Goal: Check status: Check status

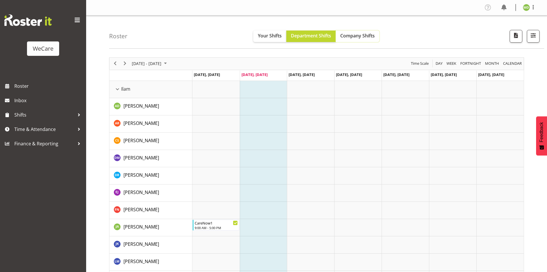
click at [350, 34] on span "Company Shifts" at bounding box center [357, 35] width 34 height 6
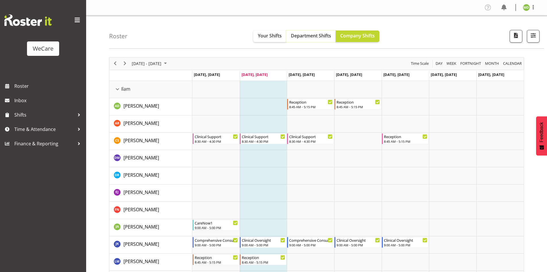
click at [323, 36] on span "Department Shifts" at bounding box center [311, 35] width 40 height 6
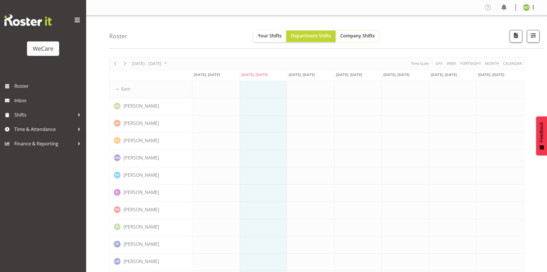
click at [349, 36] on span "Company Shifts" at bounding box center [357, 35] width 34 height 6
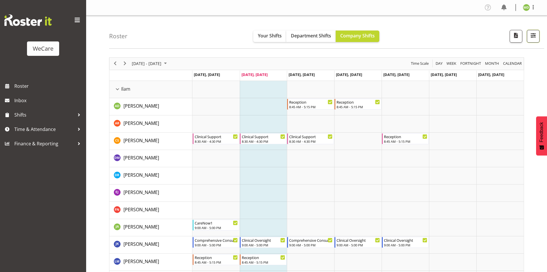
click at [537, 40] on button "button" at bounding box center [533, 36] width 13 height 13
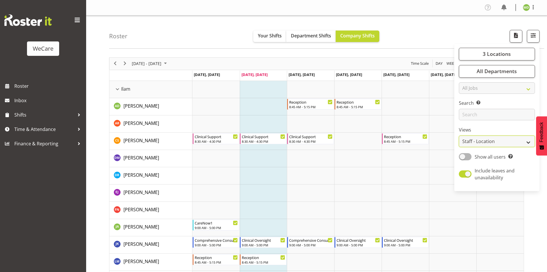
click at [484, 136] on select "Staff Role Shift - Horizontal Shift - Vertical Staff - Location" at bounding box center [497, 140] width 76 height 11
click at [459, 135] on select "Staff Role Shift - Horizontal Shift - Vertical Staff - Location" at bounding box center [497, 140] width 76 height 11
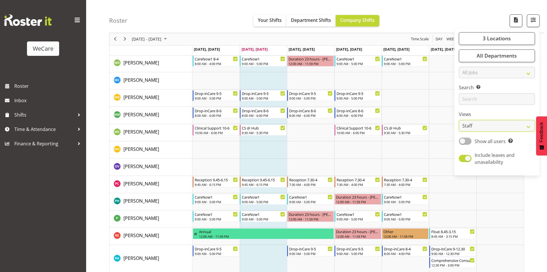
scroll to position [374, 0]
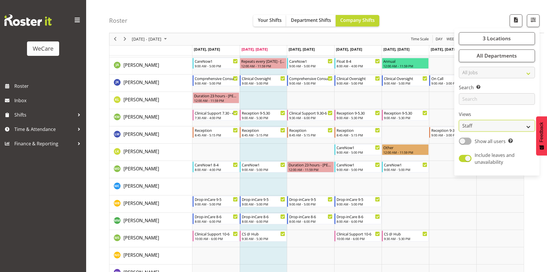
click at [467, 131] on select "Staff Role Shift - Horizontal Shift - Vertical Staff - Location" at bounding box center [497, 125] width 76 height 11
select select "location"
click at [459, 120] on select "Staff Role Shift - Horizontal Shift - Vertical Staff - Location" at bounding box center [497, 125] width 76 height 11
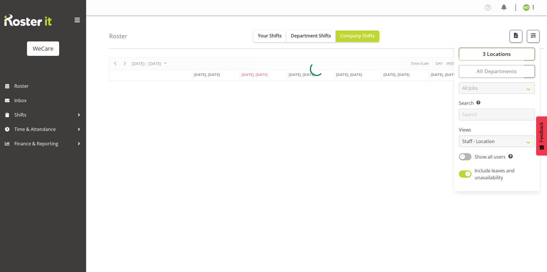
click at [487, 52] on span "3 Locations" at bounding box center [497, 53] width 28 height 7
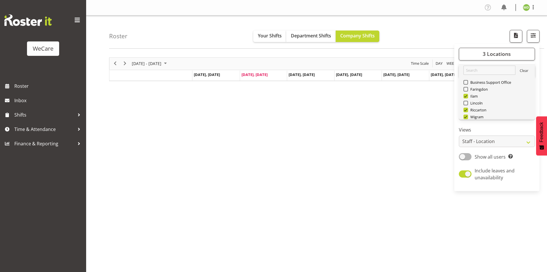
click at [520, 71] on link "Clear" at bounding box center [524, 71] width 9 height 7
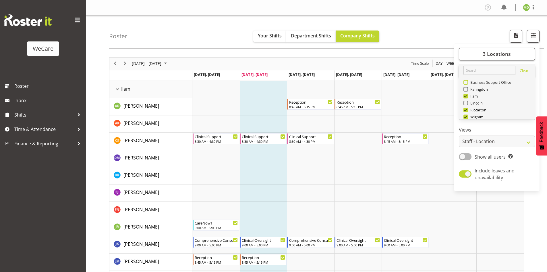
click at [466, 84] on span at bounding box center [466, 82] width 5 height 5
click at [466, 84] on input "Business Support Office" at bounding box center [466, 82] width 4 height 4
checkbox input "true"
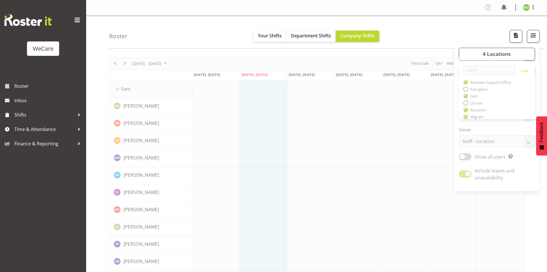
click at [528, 38] on button "button" at bounding box center [533, 36] width 13 height 13
click at [487, 54] on span "4 Locations" at bounding box center [497, 53] width 28 height 7
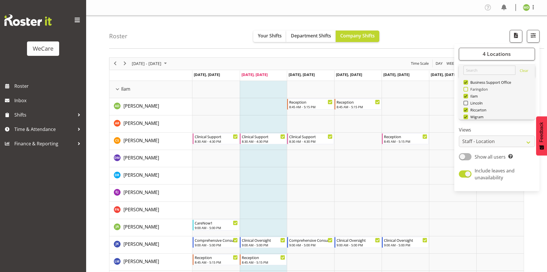
click at [467, 89] on span at bounding box center [466, 89] width 5 height 5
click at [467, 89] on input "Faringdon" at bounding box center [466, 89] width 4 height 4
checkbox input "true"
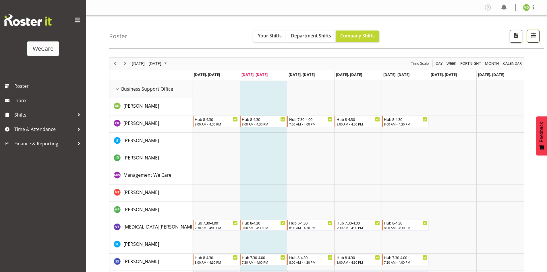
click at [532, 36] on span "button" at bounding box center [533, 35] width 7 height 7
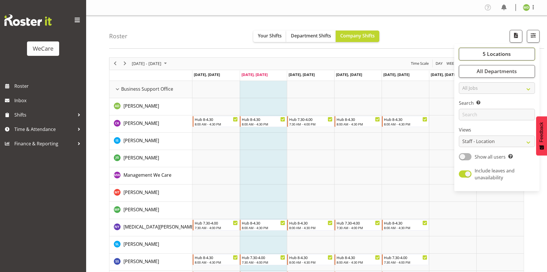
click at [486, 51] on span "5 Locations" at bounding box center [497, 53] width 28 height 7
click at [490, 51] on span "5 Locations" at bounding box center [497, 53] width 28 height 7
click at [512, 68] on span "All Departments" at bounding box center [497, 71] width 40 height 7
click at [492, 49] on button "5 Locations" at bounding box center [497, 54] width 76 height 13
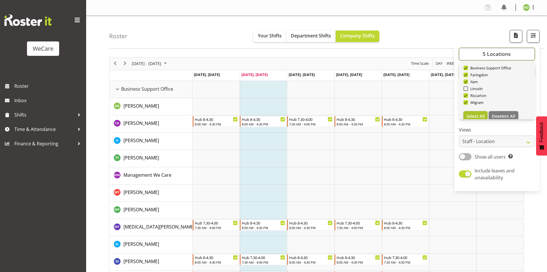
scroll to position [21, 0]
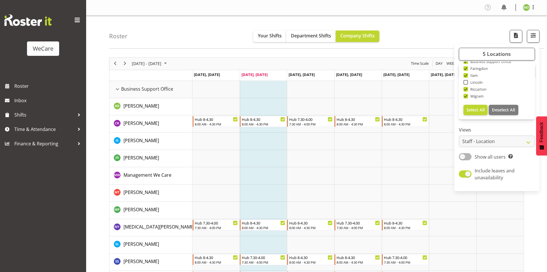
click at [469, 81] on span "Lincoln" at bounding box center [475, 82] width 15 height 5
click at [467, 81] on input "Lincoln" at bounding box center [466, 82] width 4 height 4
checkbox input "true"
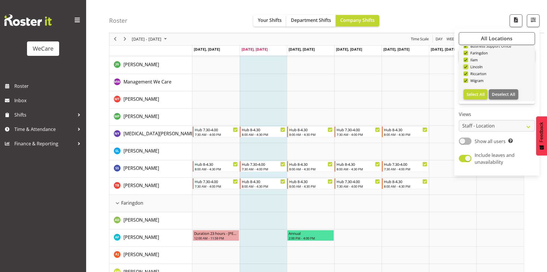
scroll to position [115, 0]
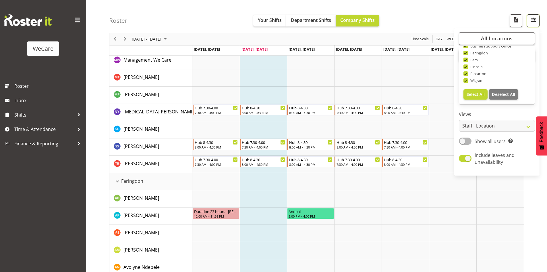
click at [533, 18] on span "button" at bounding box center [533, 19] width 7 height 7
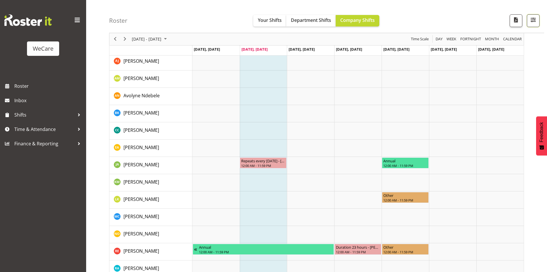
scroll to position [230, 0]
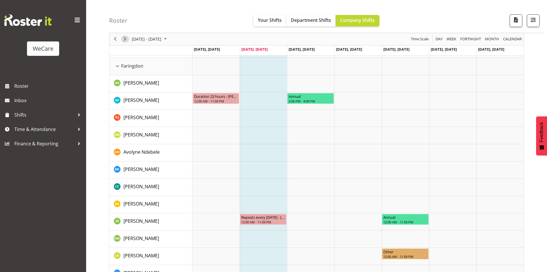
click at [122, 39] on span "Next" at bounding box center [125, 39] width 7 height 7
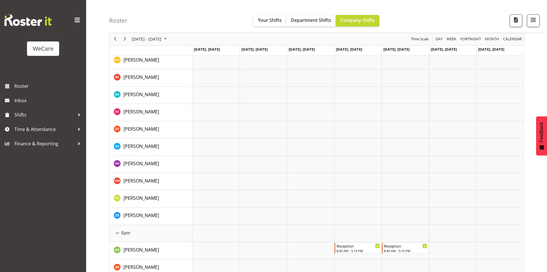
click at [271, 12] on div "Roster Your Shifts Department Shifts Company Shifts All Locations Clear Busines…" at bounding box center [326, 16] width 435 height 33
click at [269, 19] on span "Your Shifts" at bounding box center [270, 20] width 24 height 6
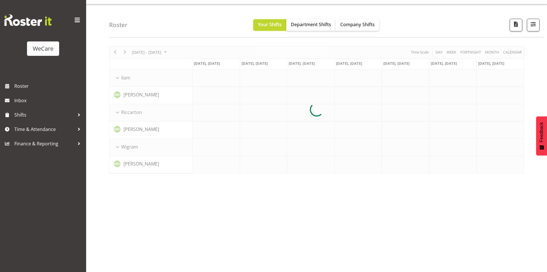
scroll to position [11, 0]
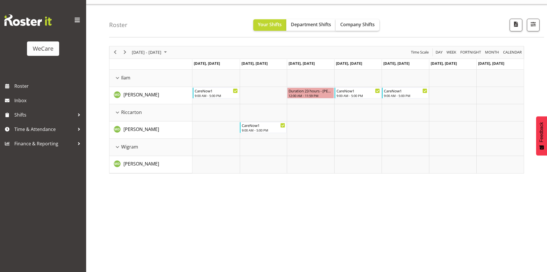
click at [353, 18] on div "Roster Your Shifts Department Shifts Company Shifts All Locations Clear Busines…" at bounding box center [326, 20] width 435 height 33
click at [353, 21] on span "Company Shifts" at bounding box center [357, 24] width 34 height 6
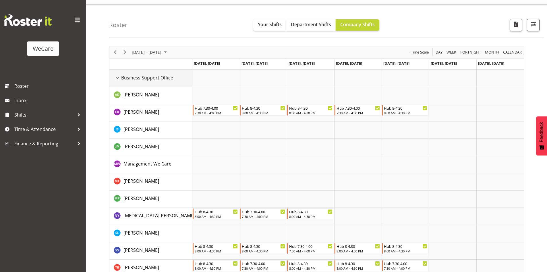
click at [118, 77] on div "Business Support Office resource" at bounding box center [117, 77] width 7 height 7
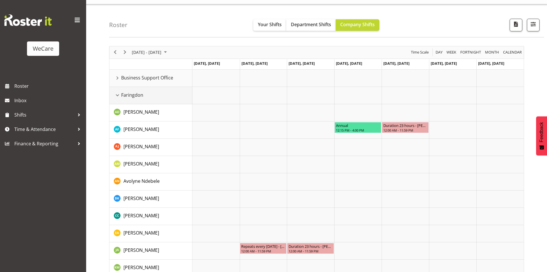
click at [118, 95] on div "Faringdon resource" at bounding box center [117, 94] width 7 height 7
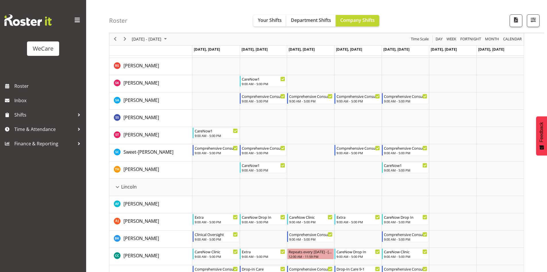
scroll to position [356, 0]
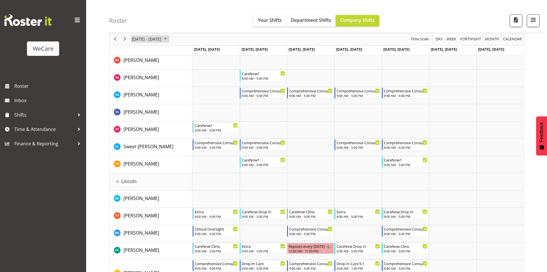
click at [156, 41] on span "[DATE] - [DATE]" at bounding box center [146, 39] width 31 height 7
drag, startPoint x: 156, startPoint y: 41, endPoint x: 165, endPoint y: 40, distance: 8.9
click at [156, 41] on span "[DATE] - [DATE]" at bounding box center [146, 39] width 31 height 7
click at [270, 20] on span "Your Shifts" at bounding box center [270, 20] width 24 height 6
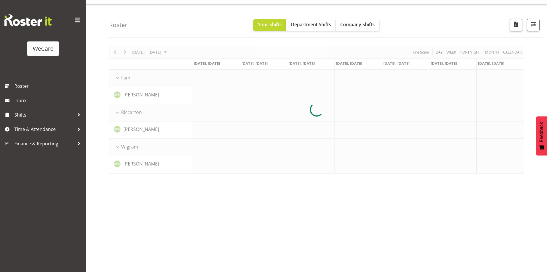
click at [126, 53] on div at bounding box center [316, 109] width 415 height 127
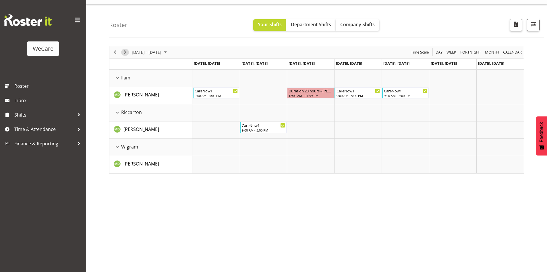
click at [124, 52] on span "Next" at bounding box center [125, 52] width 7 height 7
drag, startPoint x: 123, startPoint y: 53, endPoint x: 128, endPoint y: 65, distance: 13.0
click at [123, 53] on span "Next" at bounding box center [125, 52] width 7 height 7
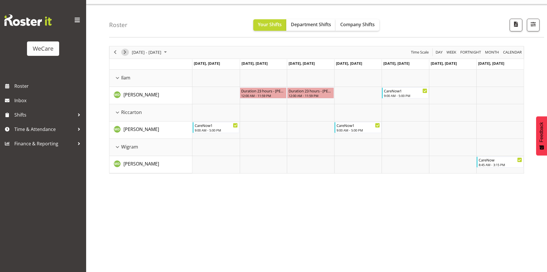
drag, startPoint x: 124, startPoint y: 51, endPoint x: 126, endPoint y: 63, distance: 12.0
click at [125, 52] on span "Next" at bounding box center [125, 52] width 7 height 7
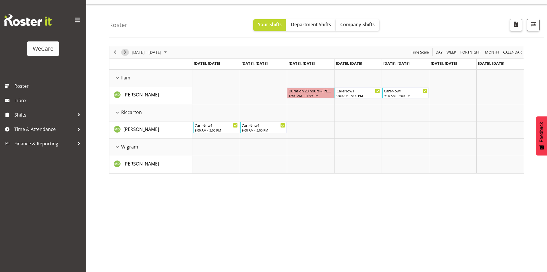
click at [127, 53] on span "Next" at bounding box center [125, 52] width 7 height 7
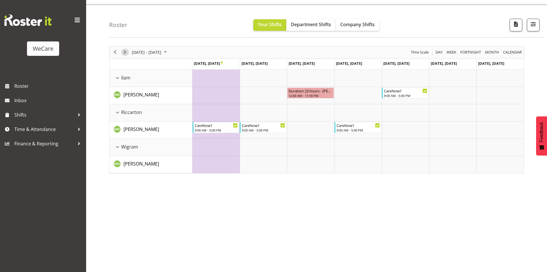
click at [125, 52] on span "Next" at bounding box center [125, 52] width 7 height 7
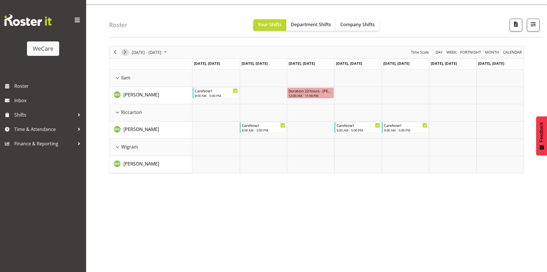
click at [126, 54] on span "Next" at bounding box center [125, 52] width 7 height 7
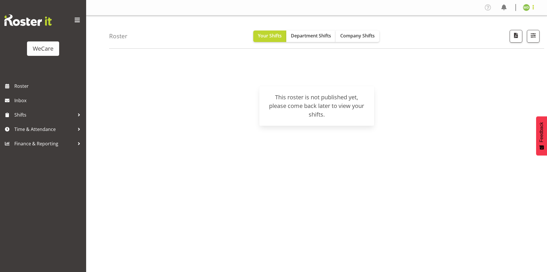
click at [533, 9] on span at bounding box center [533, 7] width 7 height 7
click at [518, 32] on link "Log Out" at bounding box center [509, 30] width 55 height 10
